Goal: Use online tool/utility: Use online tool/utility

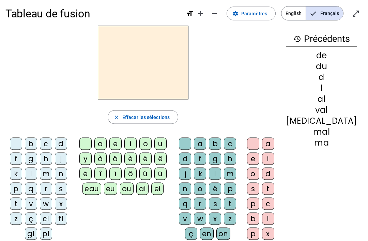
scroll to position [4, 0]
click at [107, 145] on div "a" at bounding box center [100, 143] width 12 height 12
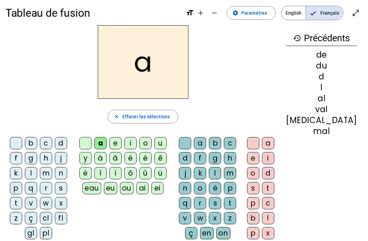
click at [90, 145] on div at bounding box center [85, 143] width 12 height 12
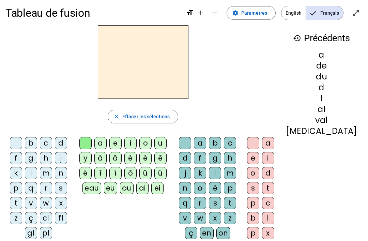
click at [92, 143] on div at bounding box center [85, 143] width 12 height 12
click at [45, 174] on div "m" at bounding box center [46, 173] width 12 height 12
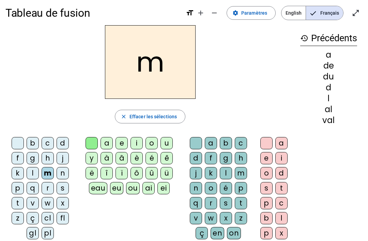
click at [108, 146] on div "a" at bounding box center [107, 143] width 12 height 12
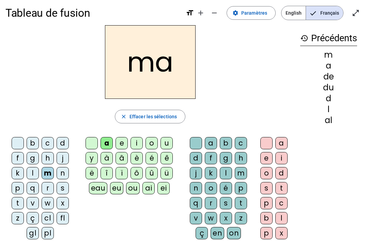
click at [90, 146] on div at bounding box center [92, 143] width 12 height 12
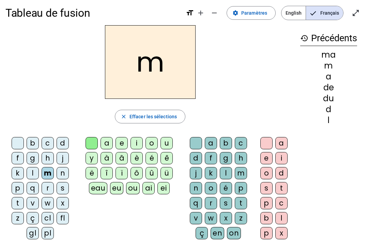
click at [216, 141] on div "a" at bounding box center [211, 143] width 12 height 12
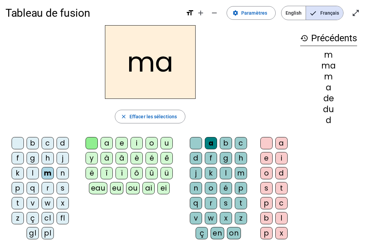
click at [123, 57] on h2 "ma" at bounding box center [150, 62] width 91 height 74
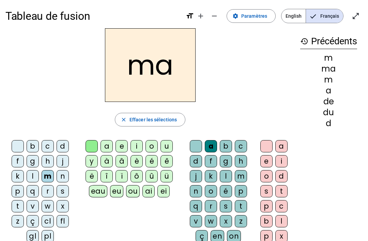
scroll to position [0, 0]
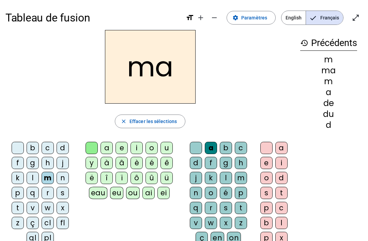
click at [30, 209] on div "v" at bounding box center [33, 208] width 12 height 12
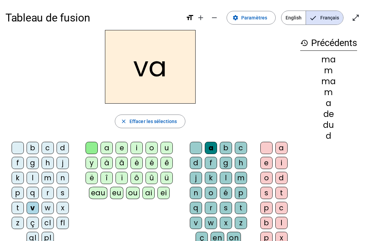
click at [21, 159] on div "f" at bounding box center [18, 163] width 12 height 12
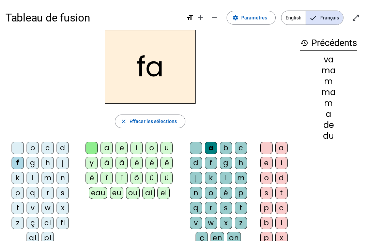
click at [23, 204] on div "t" at bounding box center [18, 208] width 12 height 12
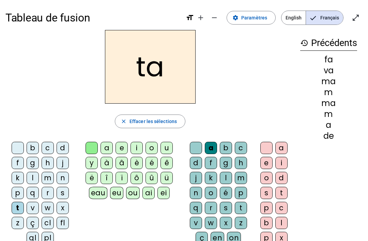
click at [32, 178] on div "l" at bounding box center [33, 178] width 12 height 12
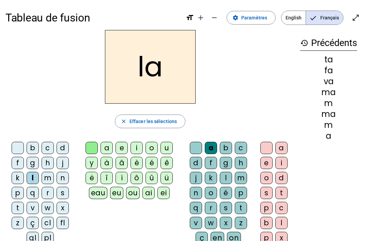
click at [34, 176] on div "l" at bounding box center [33, 178] width 12 height 12
click at [30, 175] on div "l" at bounding box center [33, 178] width 12 height 12
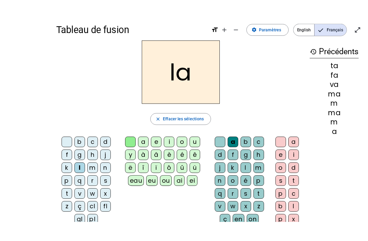
scroll to position [8, 0]
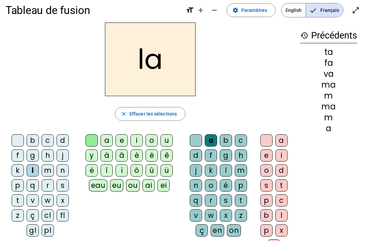
click at [120, 143] on div "e" at bounding box center [122, 140] width 12 height 12
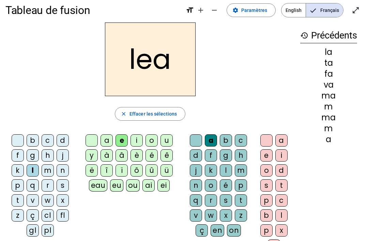
click at [119, 144] on div "e" at bounding box center [122, 140] width 12 height 12
click at [208, 138] on div "a" at bounding box center [211, 140] width 12 height 12
click at [210, 141] on div "a" at bounding box center [211, 140] width 12 height 12
click at [211, 142] on div "a" at bounding box center [211, 140] width 12 height 12
click at [120, 135] on div "e" at bounding box center [122, 140] width 12 height 12
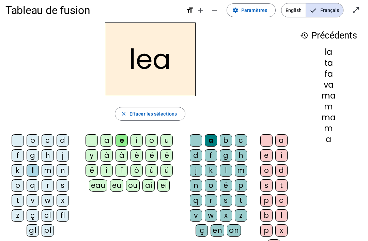
click at [122, 142] on div "e" at bounding box center [122, 140] width 12 height 12
click at [215, 143] on div "a" at bounding box center [211, 140] width 12 height 12
click at [208, 140] on div "a" at bounding box center [211, 140] width 12 height 12
click at [138, 127] on div "[PERSON_NAME] close Effacer les sélections b c d f g h j k l m n p q r s t v w …" at bounding box center [150, 140] width 290 height 235
click at [133, 115] on span "Effacer les sélections" at bounding box center [153, 114] width 47 height 8
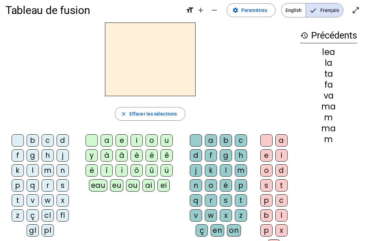
click at [34, 173] on div "l" at bounding box center [33, 170] width 12 height 12
click at [123, 146] on div "e" at bounding box center [122, 140] width 12 height 12
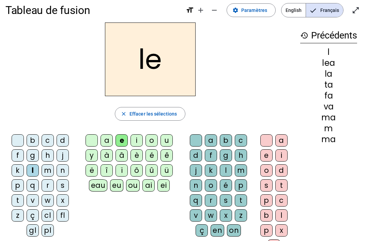
click at [121, 143] on div "e" at bounding box center [122, 140] width 12 height 12
click at [33, 157] on div "g" at bounding box center [33, 155] width 12 height 12
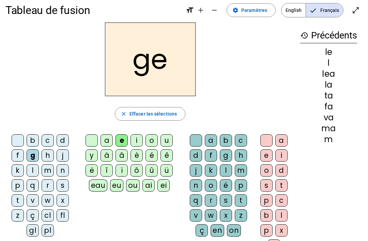
click at [61, 154] on div "j" at bounding box center [63, 155] width 12 height 12
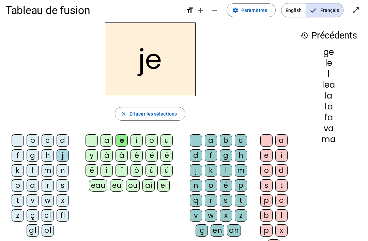
scroll to position [0, 0]
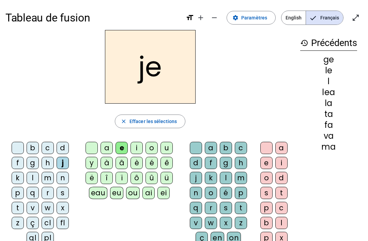
click at [62, 179] on div "n" at bounding box center [63, 178] width 12 height 12
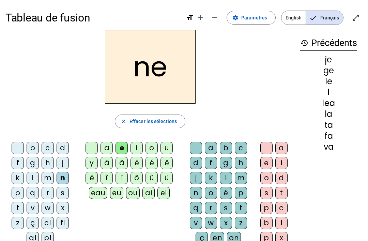
click at [64, 150] on div "d" at bounding box center [63, 148] width 12 height 12
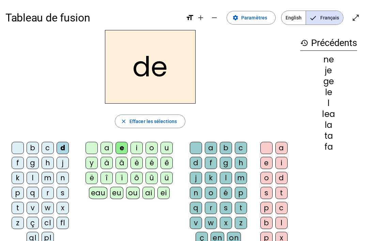
click at [169, 154] on div "u" at bounding box center [167, 148] width 12 height 12
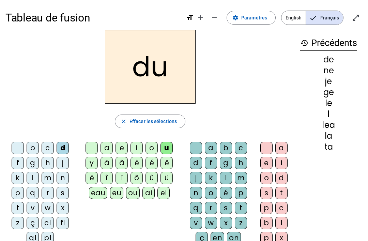
click at [286, 193] on div "t" at bounding box center [282, 193] width 12 height 12
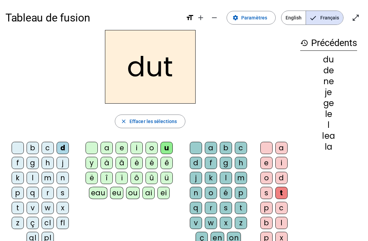
click at [132, 129] on span "button" at bounding box center [150, 121] width 70 height 16
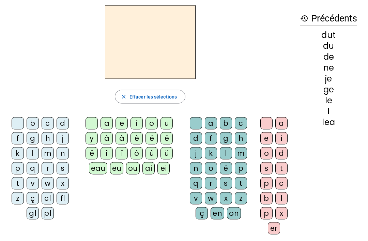
scroll to position [26, 0]
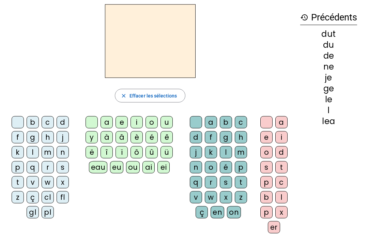
click at [220, 120] on div "b" at bounding box center [226, 122] width 12 height 12
click at [164, 120] on div "u" at bounding box center [167, 122] width 12 height 12
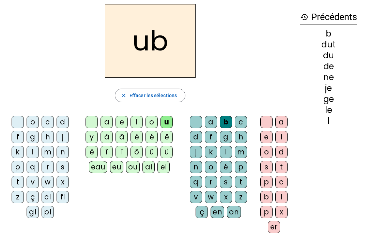
click at [131, 94] on span "Effacer les sélections" at bounding box center [153, 95] width 47 height 8
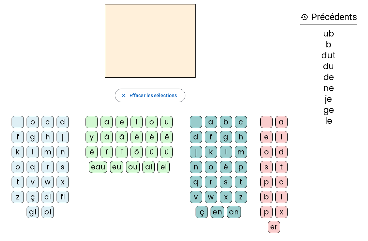
click at [35, 121] on div "b" at bounding box center [33, 122] width 12 height 12
click at [146, 122] on div "o" at bounding box center [152, 122] width 12 height 12
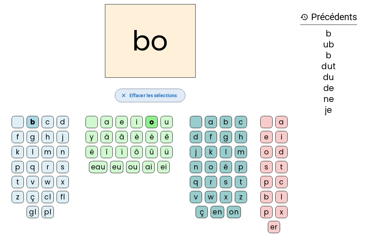
click at [143, 95] on span "Effacer les sélections" at bounding box center [153, 95] width 47 height 8
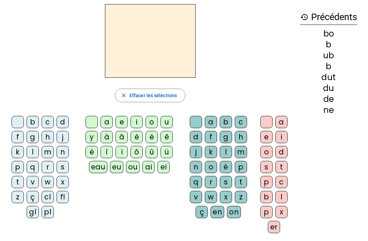
click at [32, 124] on div "b" at bounding box center [33, 122] width 12 height 12
click at [162, 119] on div "u" at bounding box center [167, 122] width 12 height 12
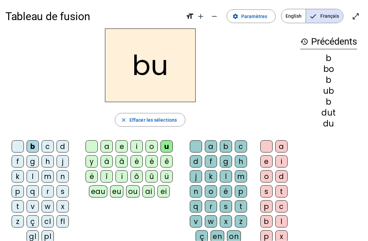
scroll to position [0, 0]
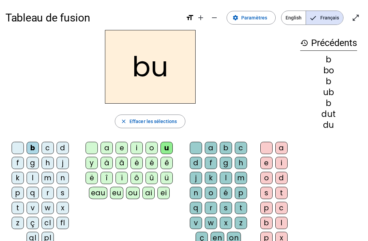
click at [261, 184] on letter-bubble "o" at bounding box center [268, 179] width 15 height 15
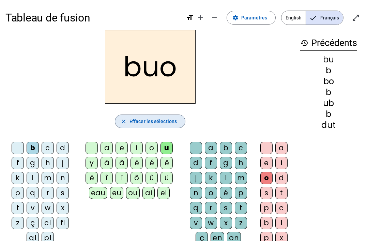
click at [149, 118] on span "Effacer les sélections" at bounding box center [153, 121] width 47 height 8
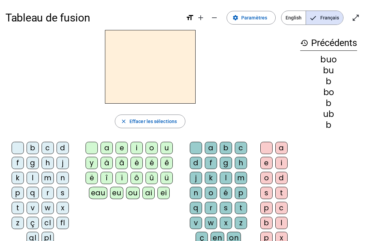
click at [35, 149] on div "b" at bounding box center [33, 148] width 12 height 12
click at [169, 144] on div "u" at bounding box center [167, 148] width 12 height 12
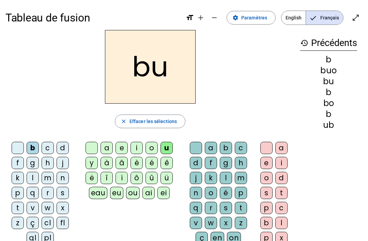
click at [265, 193] on div "s" at bounding box center [267, 193] width 12 height 12
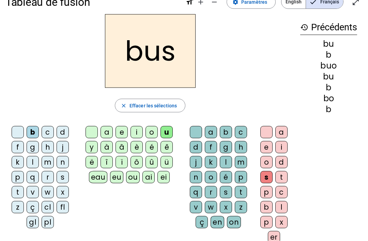
scroll to position [16, 0]
click at [170, 105] on span "Effacer les sélections" at bounding box center [153, 105] width 47 height 8
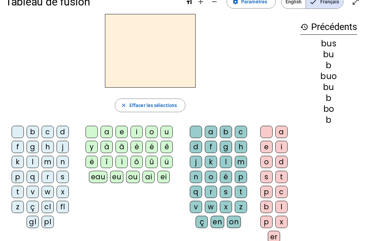
click at [304, 241] on div "Tableau de fusion format_size add remove settings Paramètres English Français o…" at bounding box center [184, 152] width 368 height 336
